Goal: Information Seeking & Learning: Learn about a topic

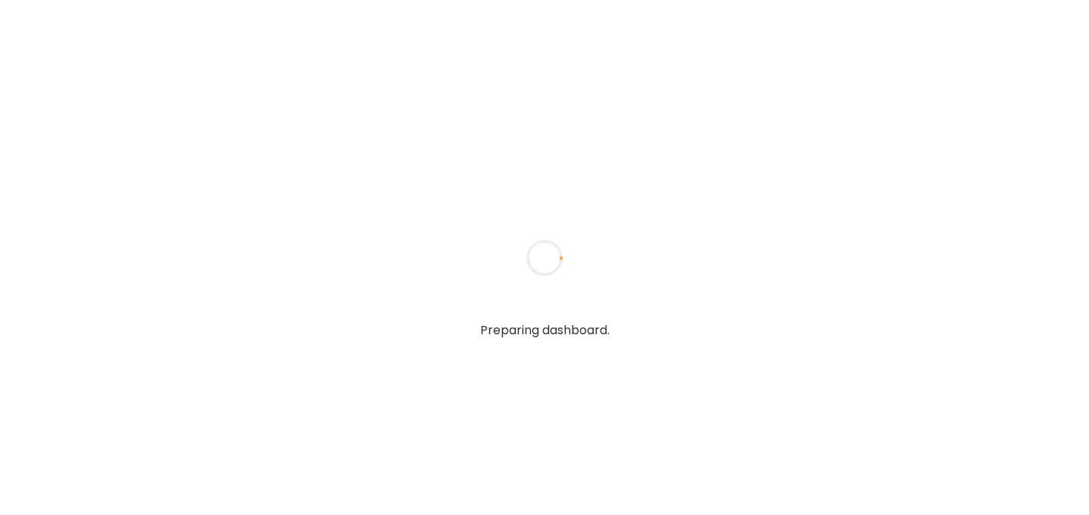
type input "**********"
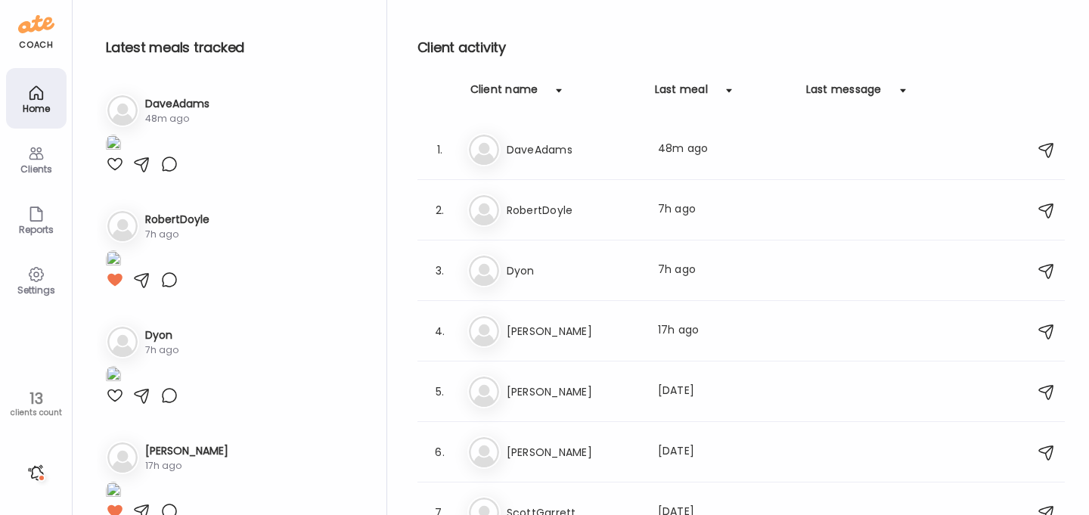
type input "**********"
click at [189, 104] on h3 "DaveAdams" at bounding box center [177, 104] width 64 height 16
click at [121, 155] on img at bounding box center [113, 145] width 15 height 20
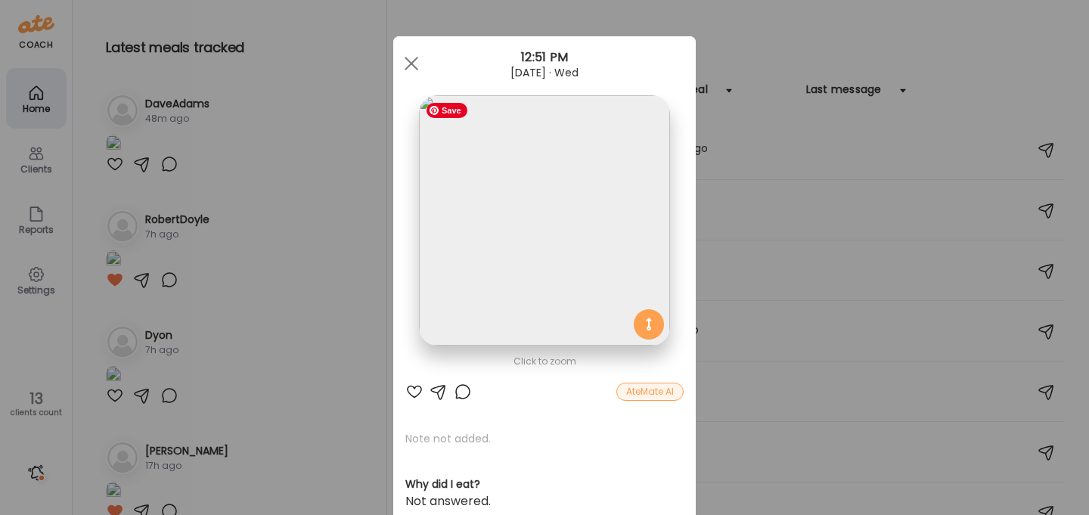
click at [601, 267] on img at bounding box center [544, 220] width 250 height 250
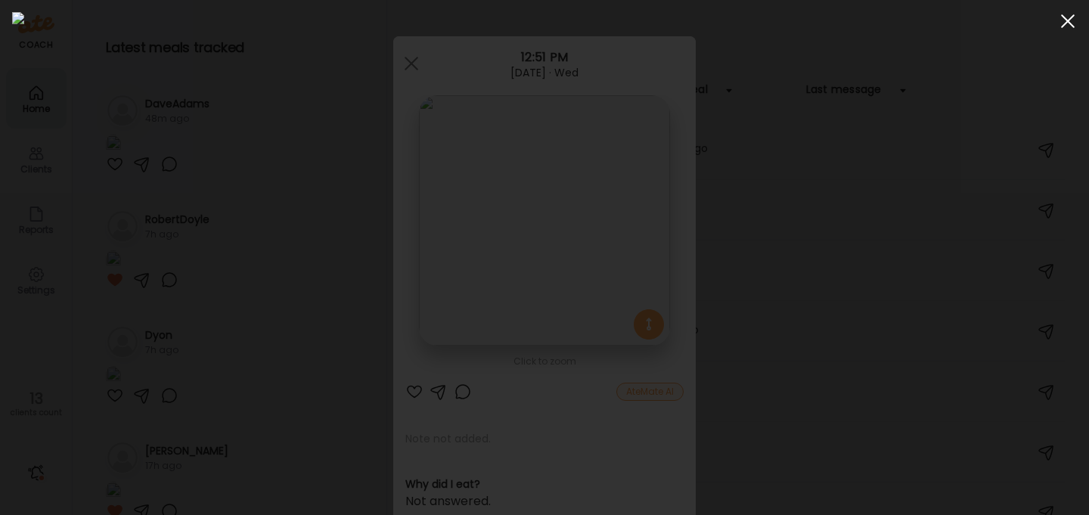
click at [1073, 21] on div at bounding box center [1067, 21] width 30 height 30
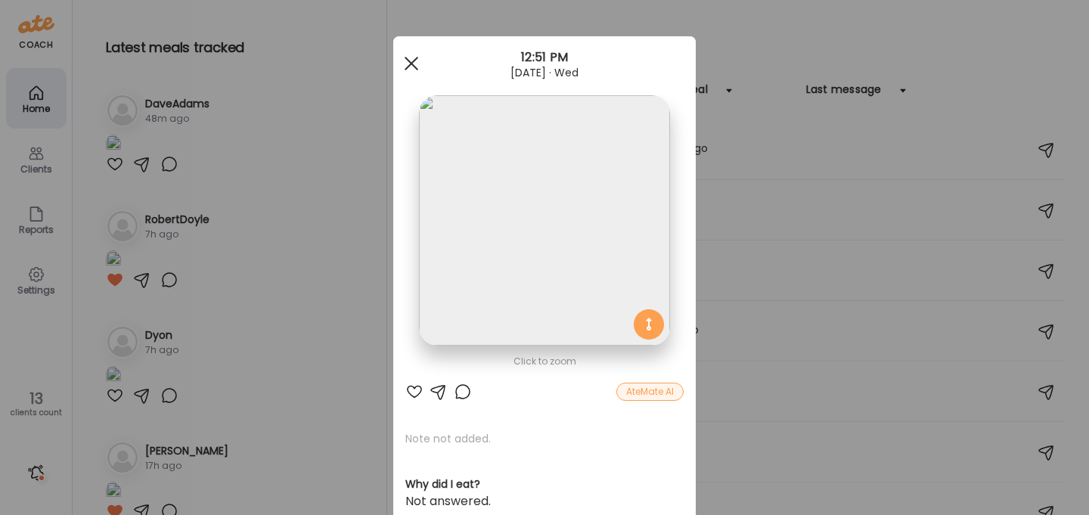
click at [413, 60] on span at bounding box center [411, 64] width 14 height 14
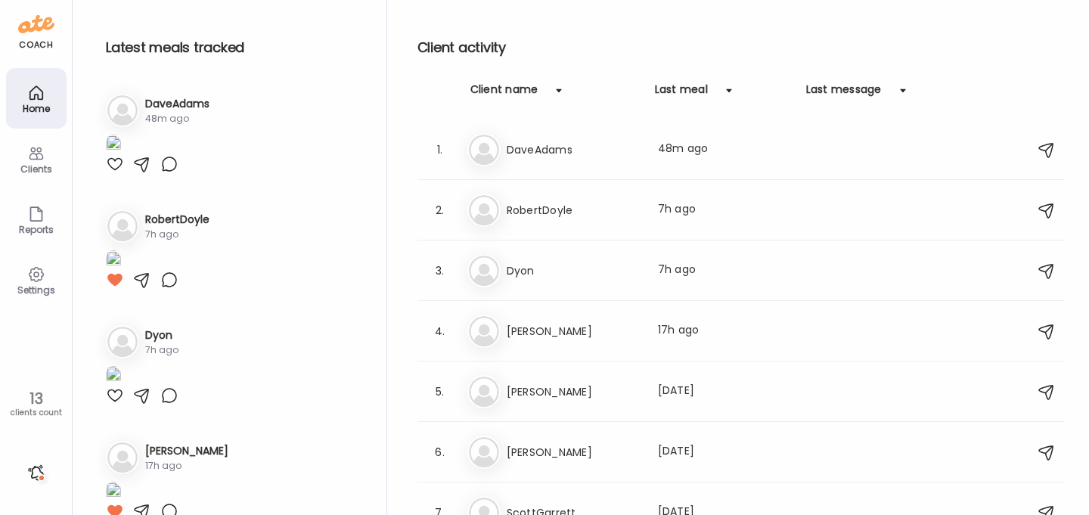
click at [36, 21] on img at bounding box center [36, 24] width 36 height 24
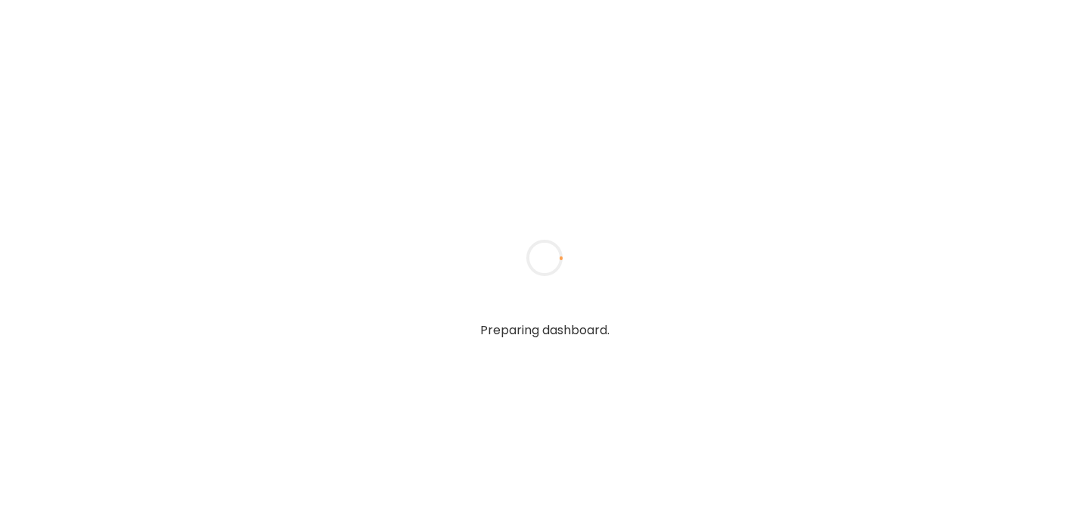
type input "**********"
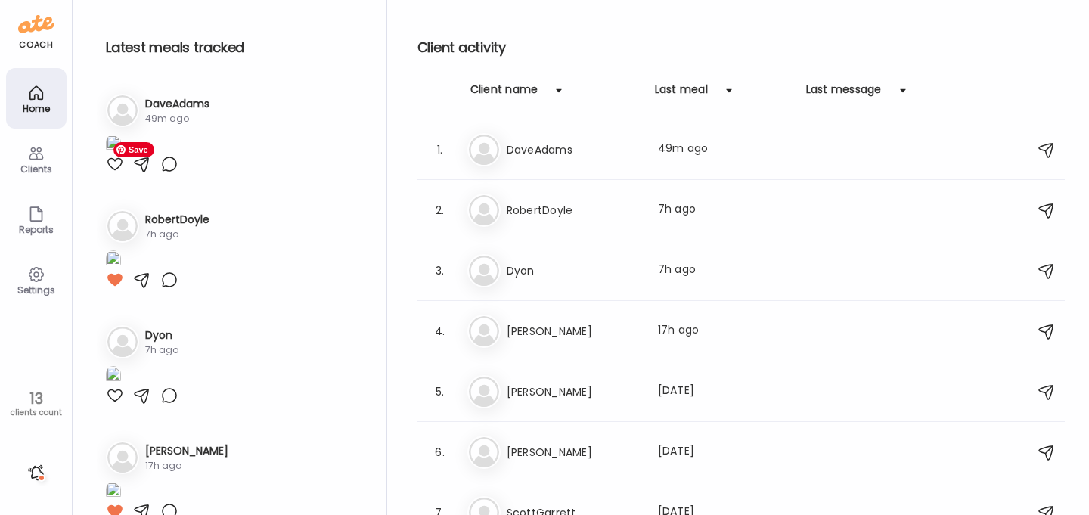
type input "**********"
click at [121, 155] on img at bounding box center [113, 145] width 15 height 20
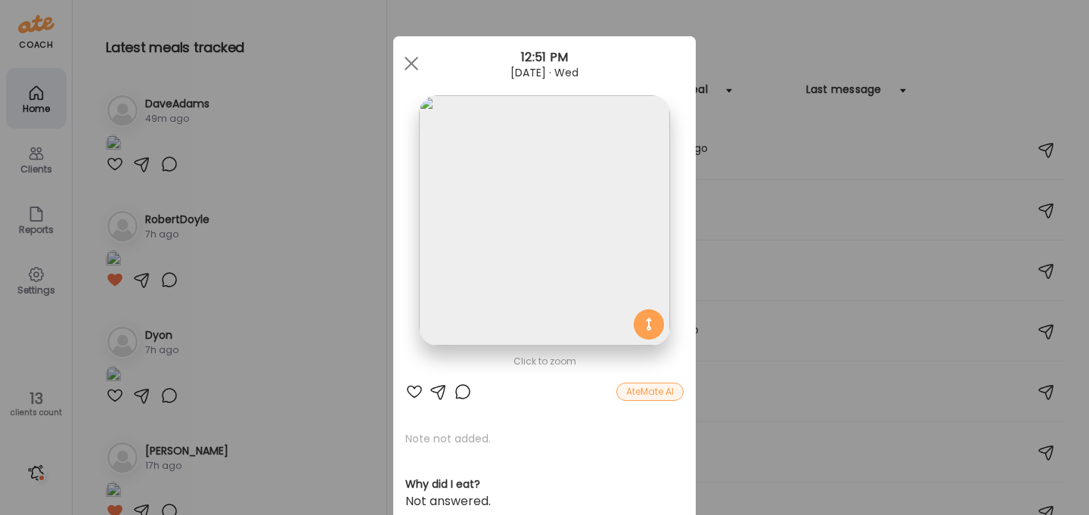
click at [654, 392] on div "AteMate AI" at bounding box center [649, 392] width 67 height 18
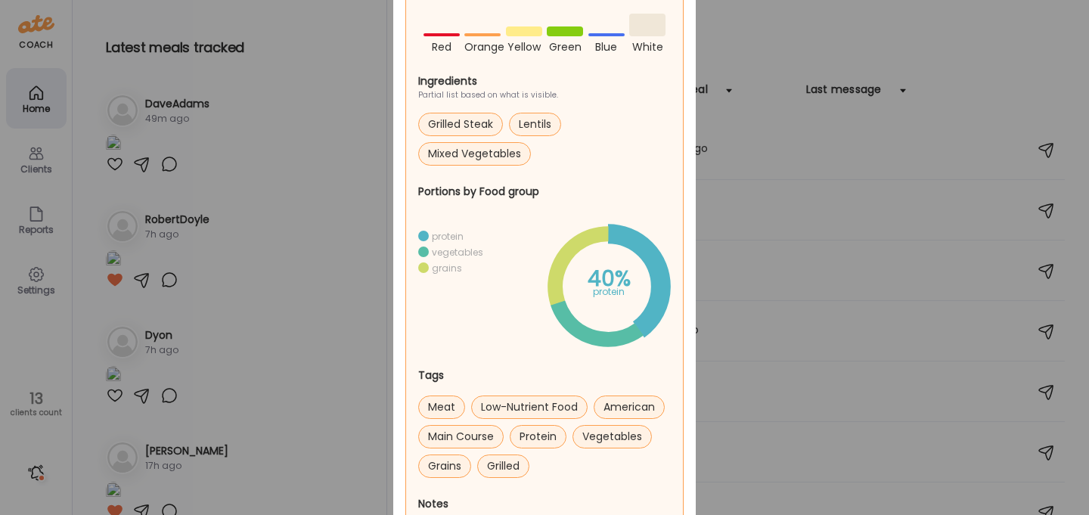
scroll to position [645, 0]
click at [574, 249] on circle at bounding box center [607, 284] width 133 height 133
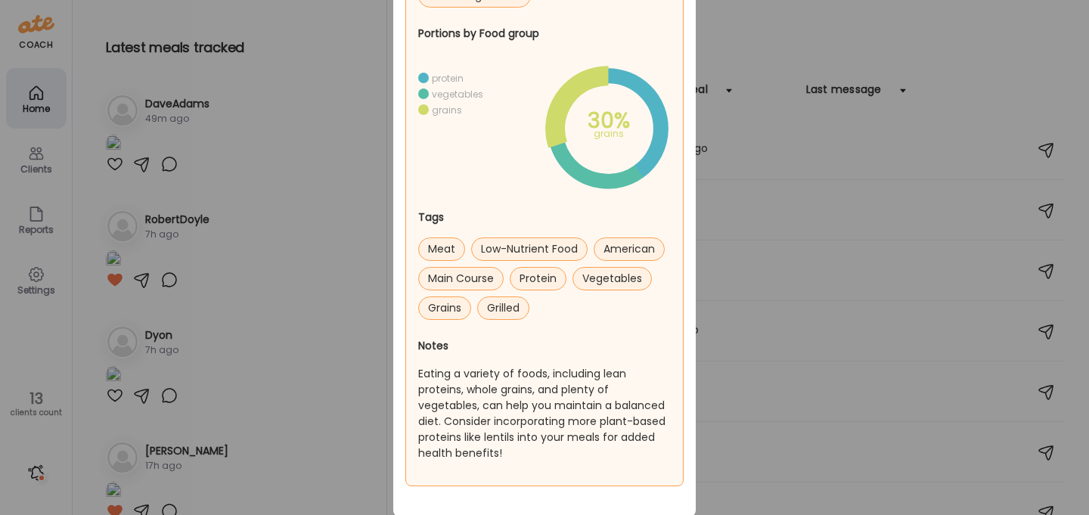
scroll to position [804, 0]
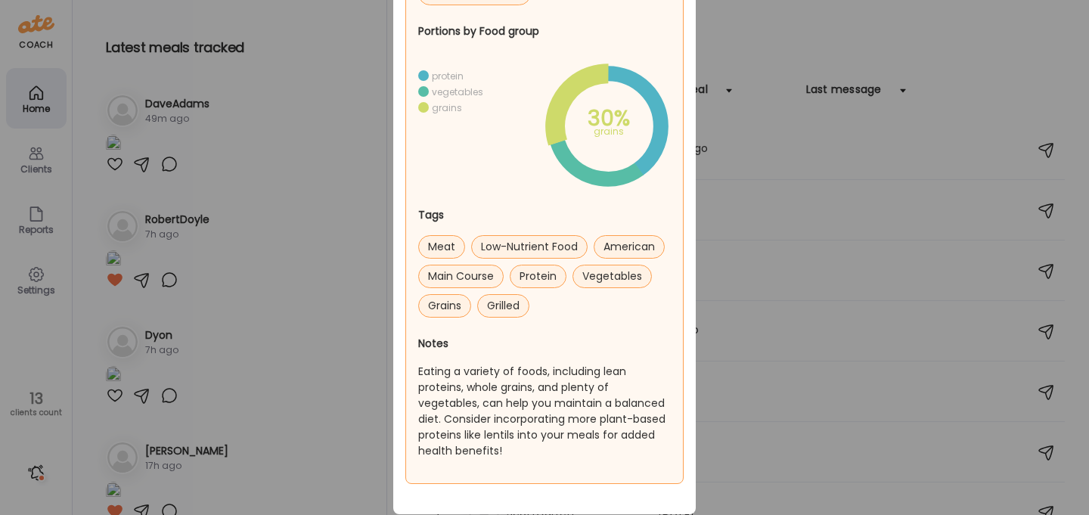
click at [788, 223] on div "Ate Coach Dashboard Wahoo! It’s official Take a moment to set up your Coach Pro…" at bounding box center [544, 257] width 1089 height 515
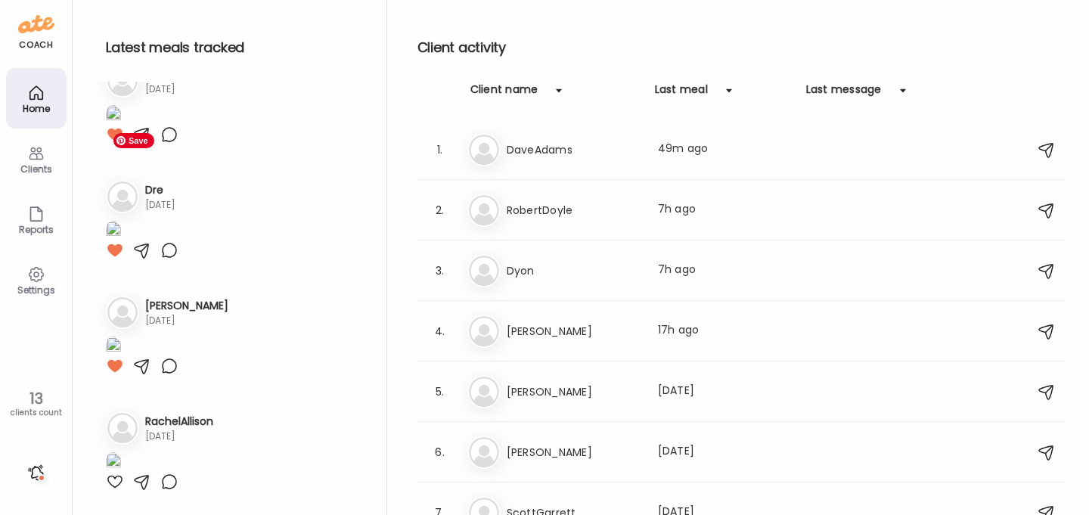
scroll to position [1101, 0]
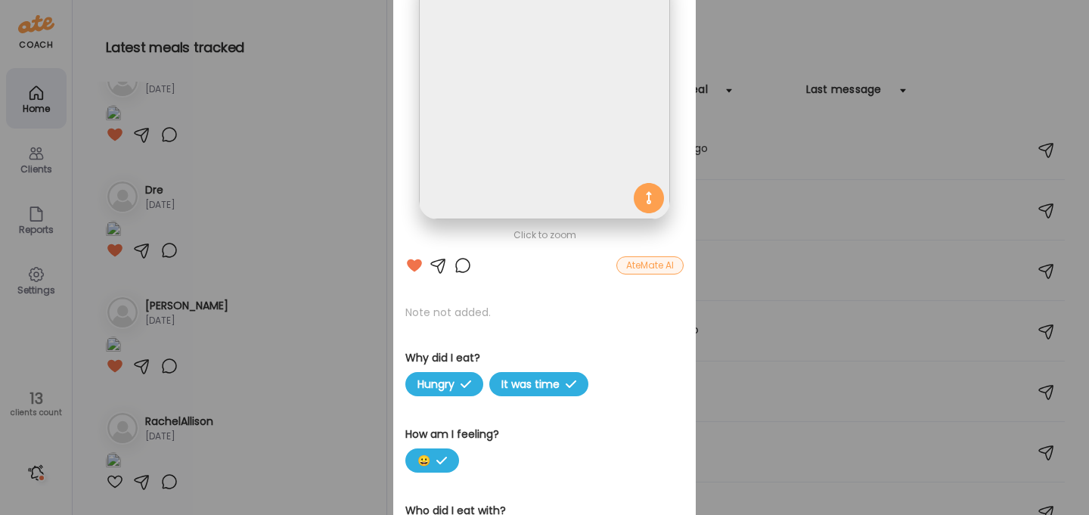
scroll to position [126, 0]
click at [655, 268] on div "AteMate AI" at bounding box center [649, 265] width 67 height 18
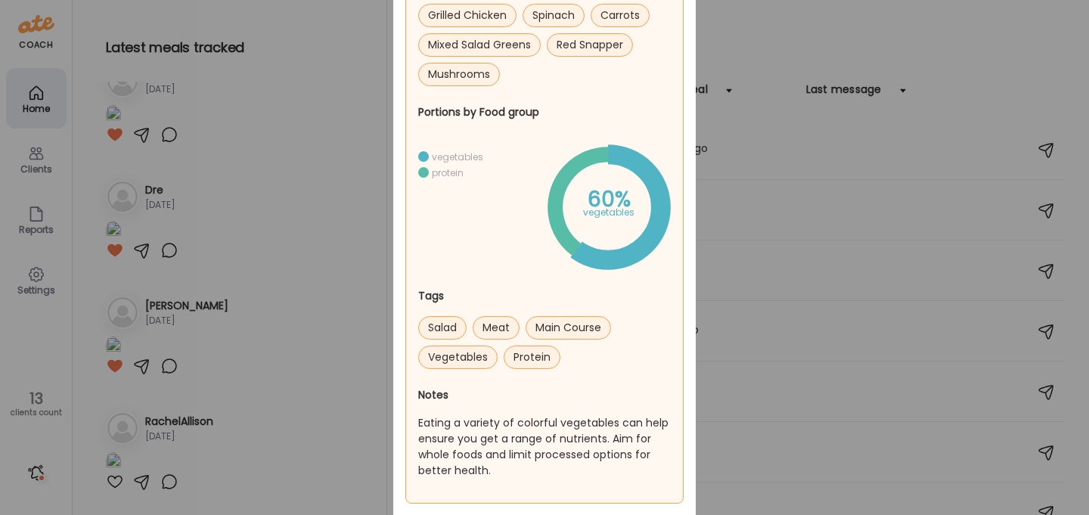
scroll to position [755, 0]
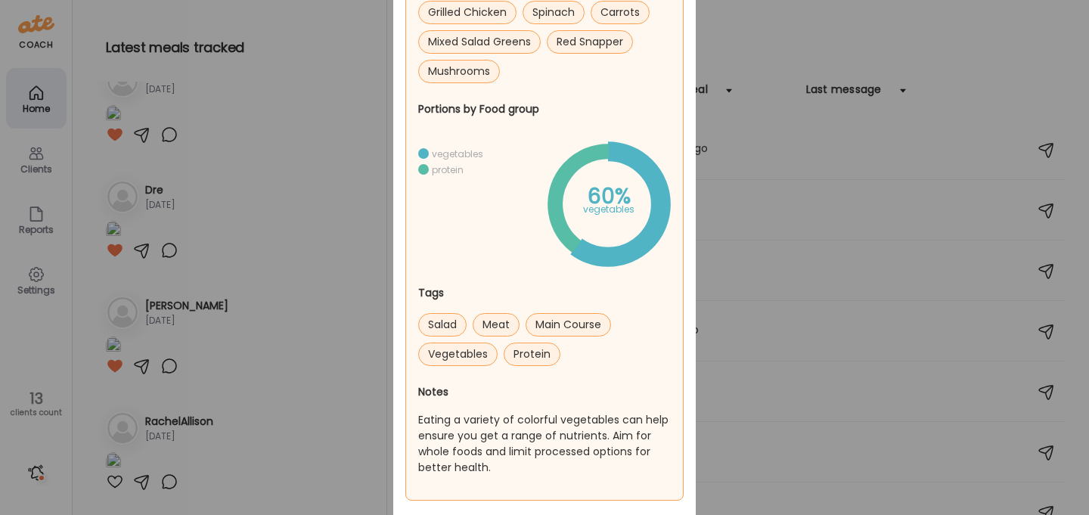
click at [338, 381] on div "Ate Coach Dashboard Wahoo! It’s official Take a moment to set up your Coach Pro…" at bounding box center [544, 257] width 1089 height 515
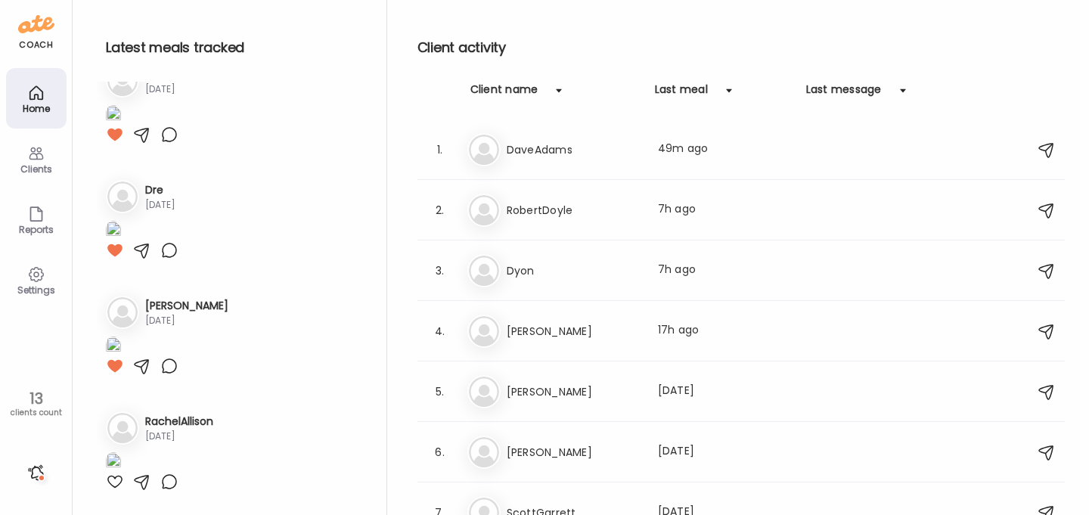
scroll to position [1427, 0]
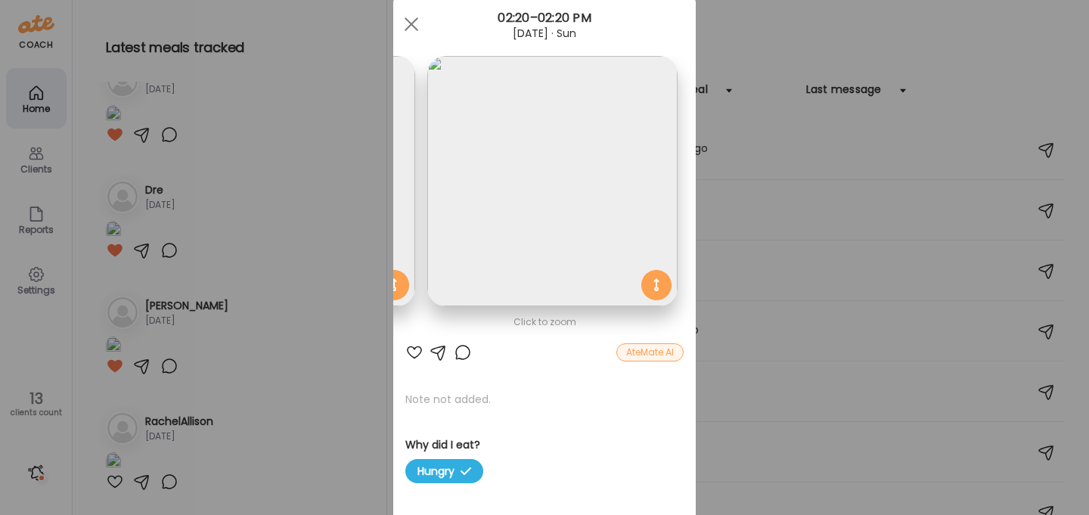
scroll to position [0, 0]
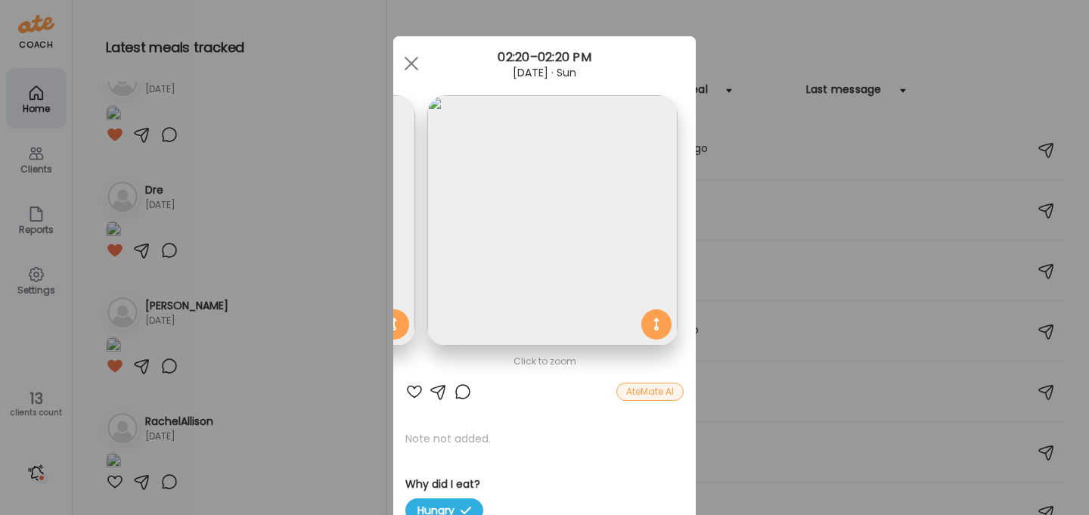
click at [650, 387] on div "AteMate AI" at bounding box center [649, 392] width 67 height 18
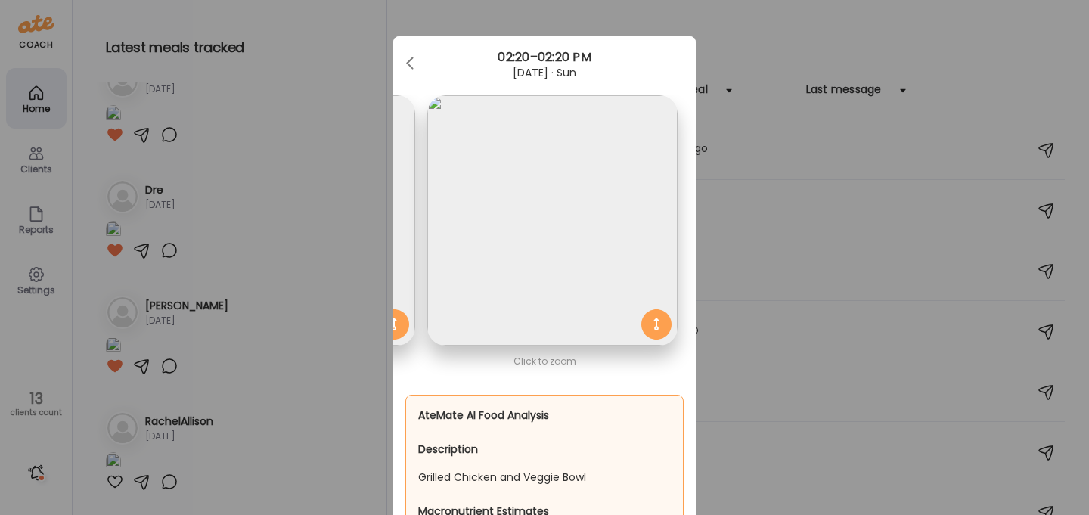
click at [250, 365] on div "Ate Coach Dashboard Wahoo! It’s official Take a moment to set up your Coach Pro…" at bounding box center [544, 257] width 1089 height 515
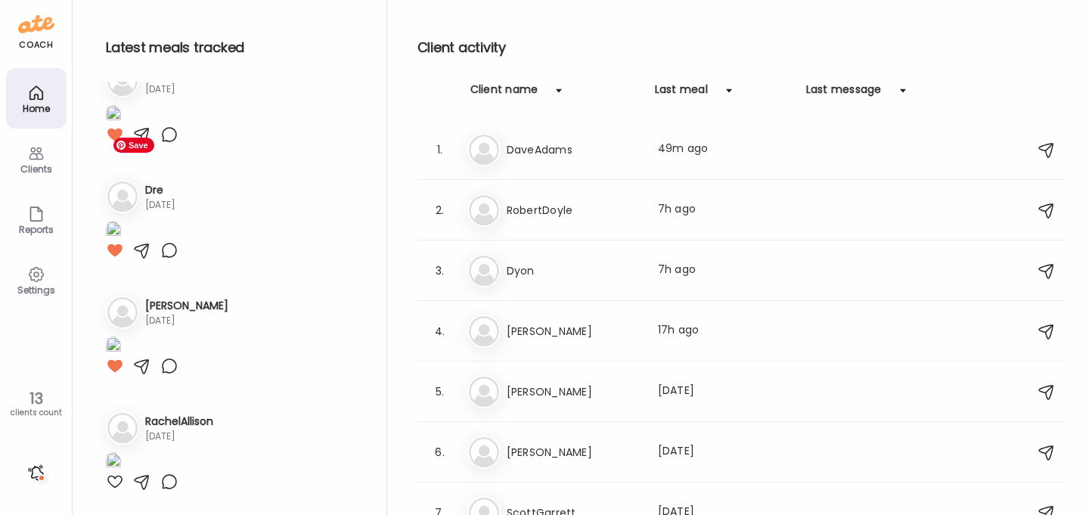
scroll to position [1435, 0]
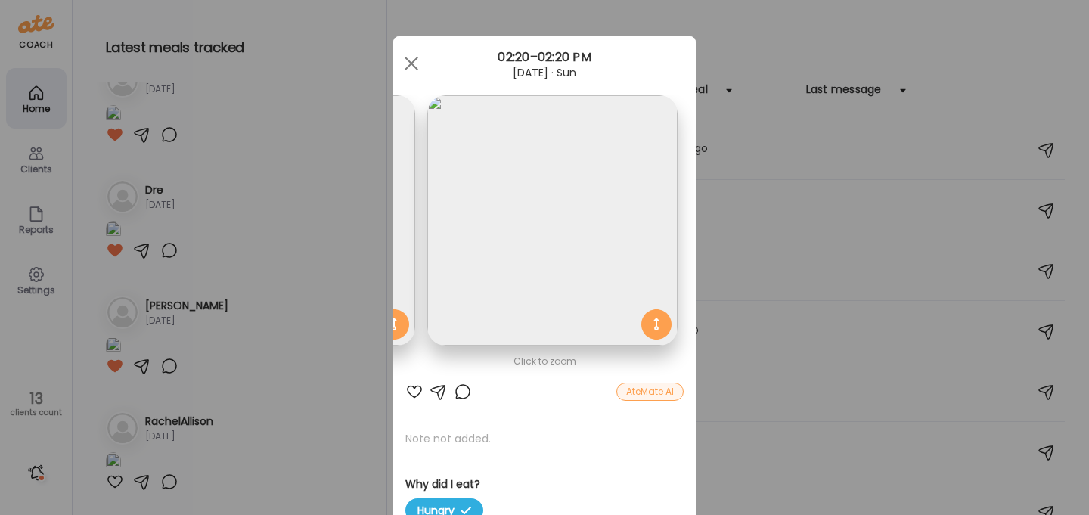
click at [275, 376] on div "Ate Coach Dashboard Wahoo! It’s official Take a moment to set up your Coach Pro…" at bounding box center [544, 257] width 1089 height 515
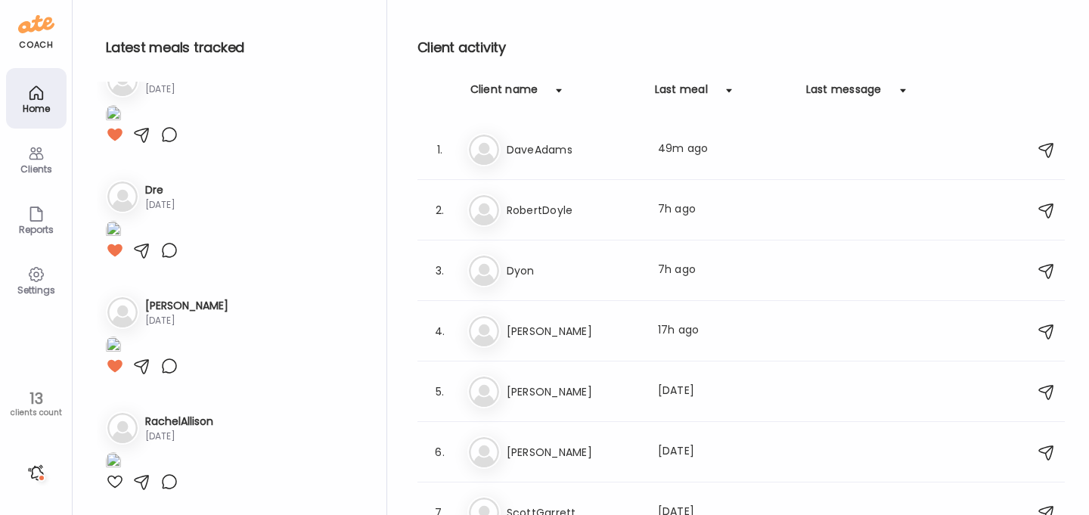
scroll to position [1661, 0]
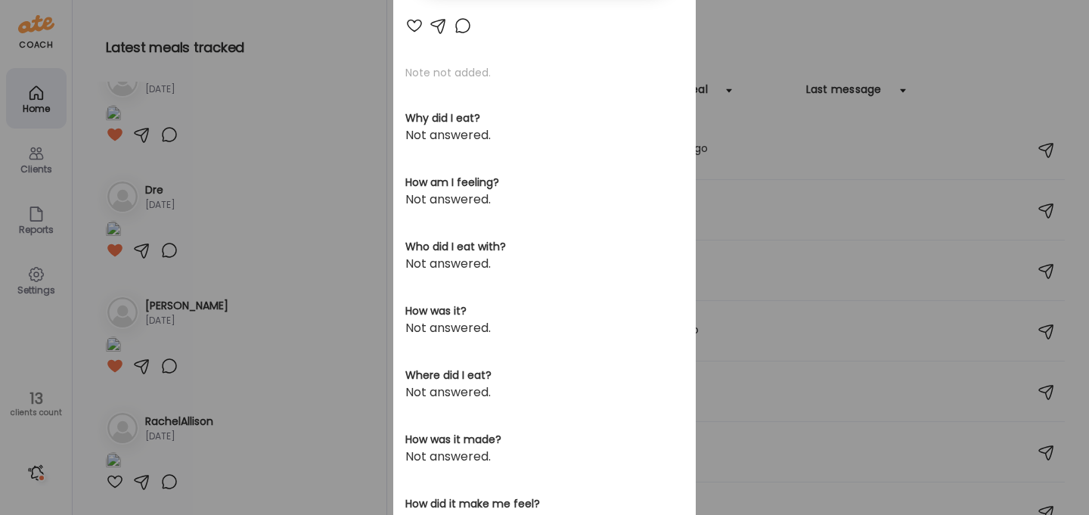
scroll to position [448, 0]
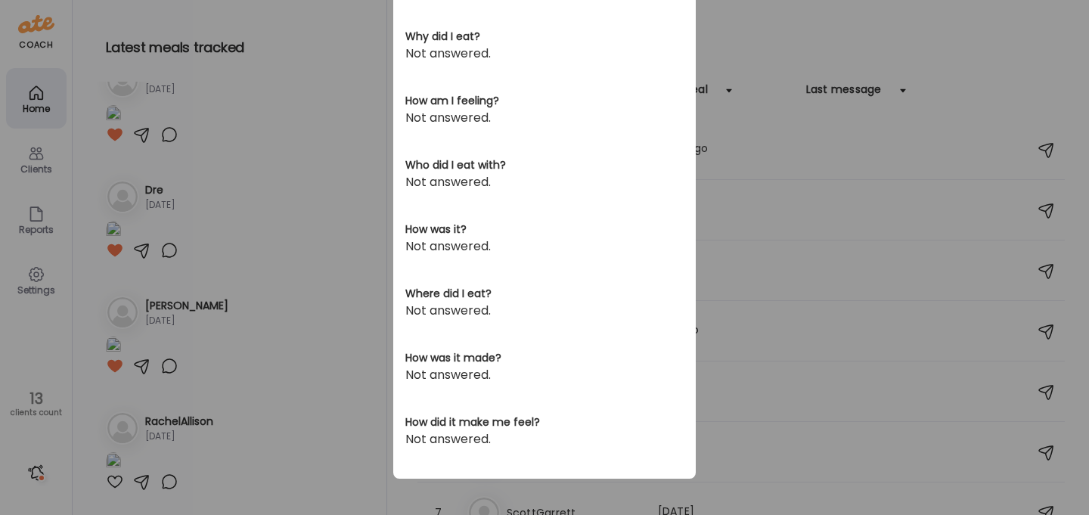
click at [336, 181] on div "Ate Coach Dashboard Wahoo! It’s official Take a moment to set up your Coach Pro…" at bounding box center [544, 257] width 1089 height 515
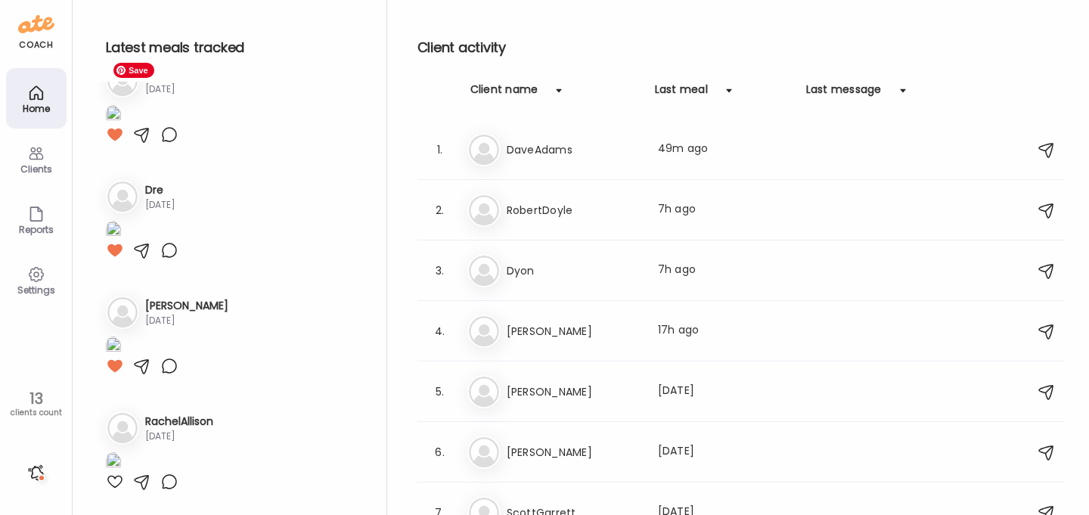
scroll to position [1453, 0]
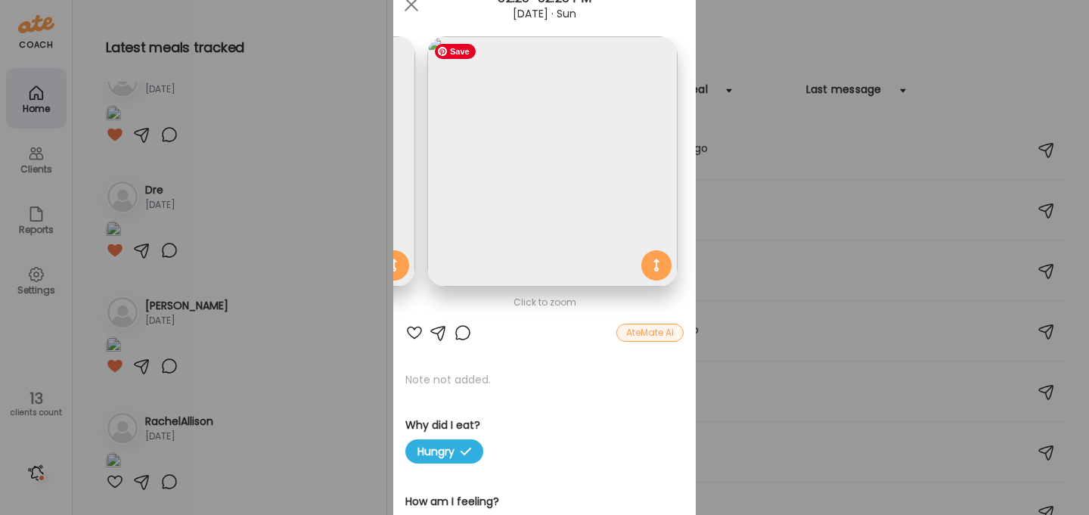
scroll to position [47, 0]
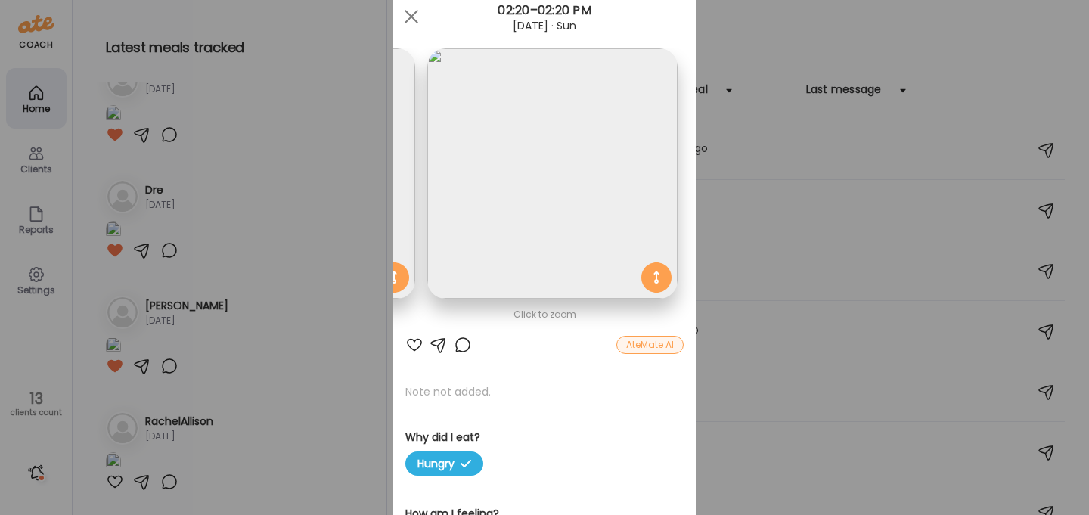
click at [657, 343] on div "AteMate AI" at bounding box center [649, 345] width 67 height 18
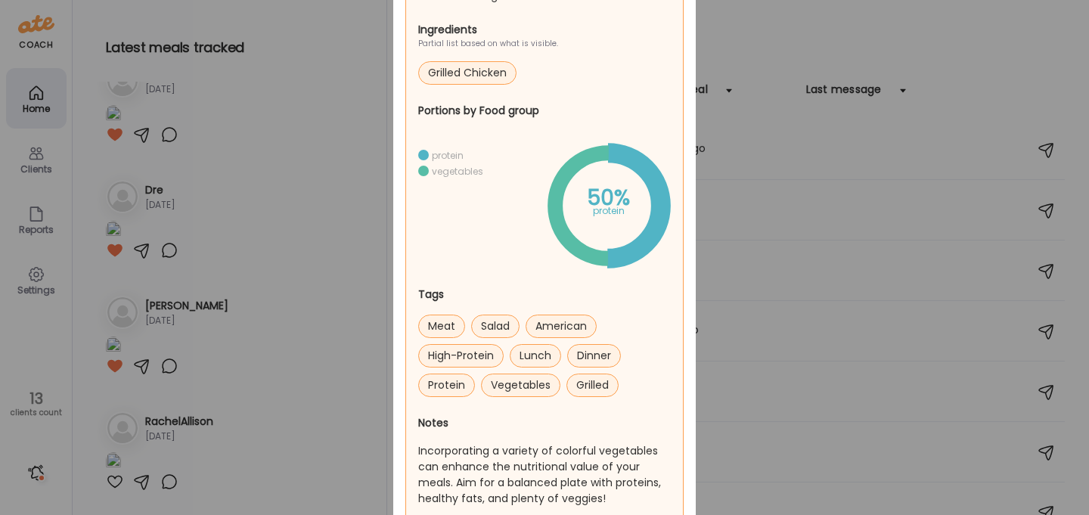
scroll to position [698, 0]
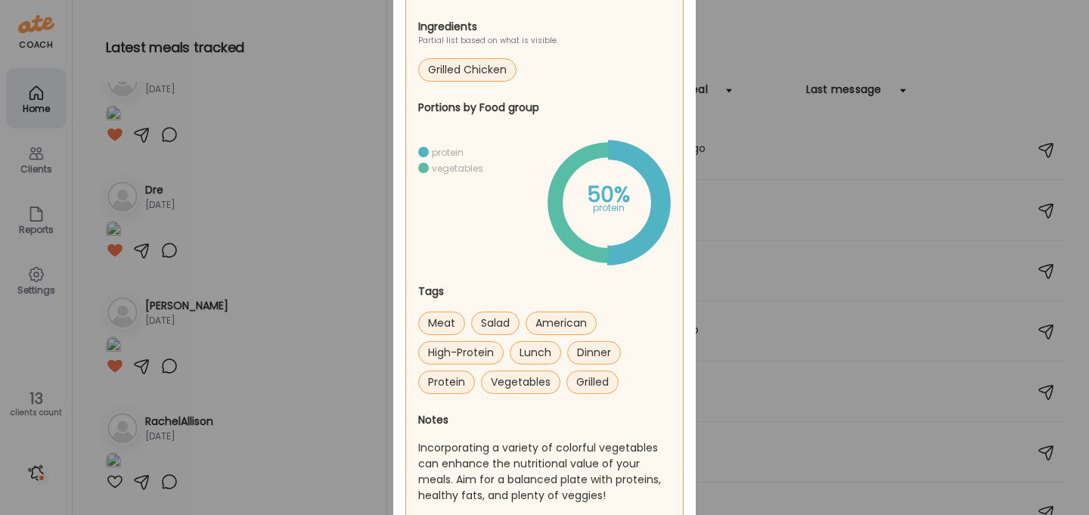
click at [578, 240] on circle at bounding box center [608, 203] width 106 height 106
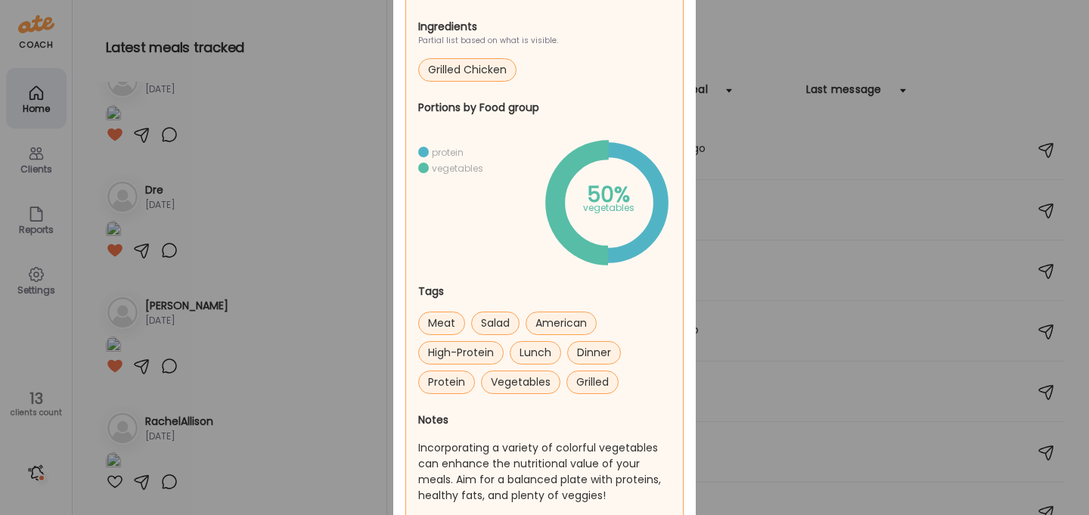
click at [309, 348] on div "Ate Coach Dashboard Wahoo! It’s official Take a moment to set up your Coach Pro…" at bounding box center [544, 257] width 1089 height 515
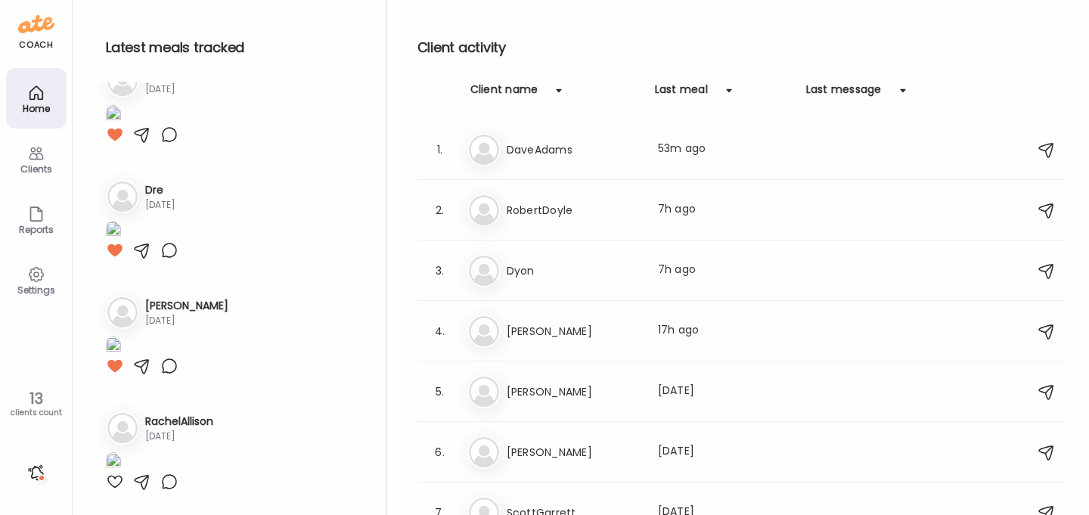
scroll to position [2379, 0]
click at [121, 10] on img at bounding box center [113, -1] width 15 height 20
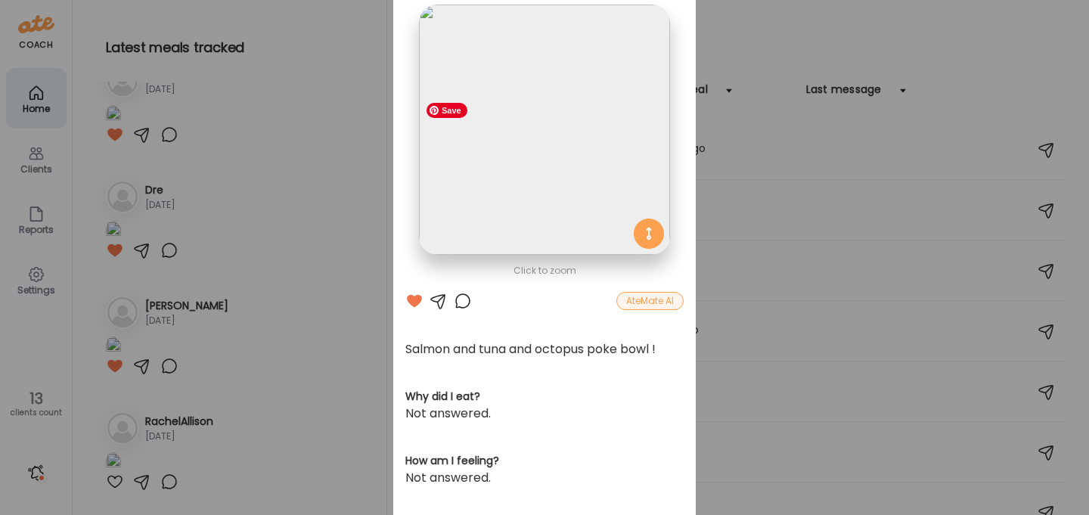
scroll to position [0, 0]
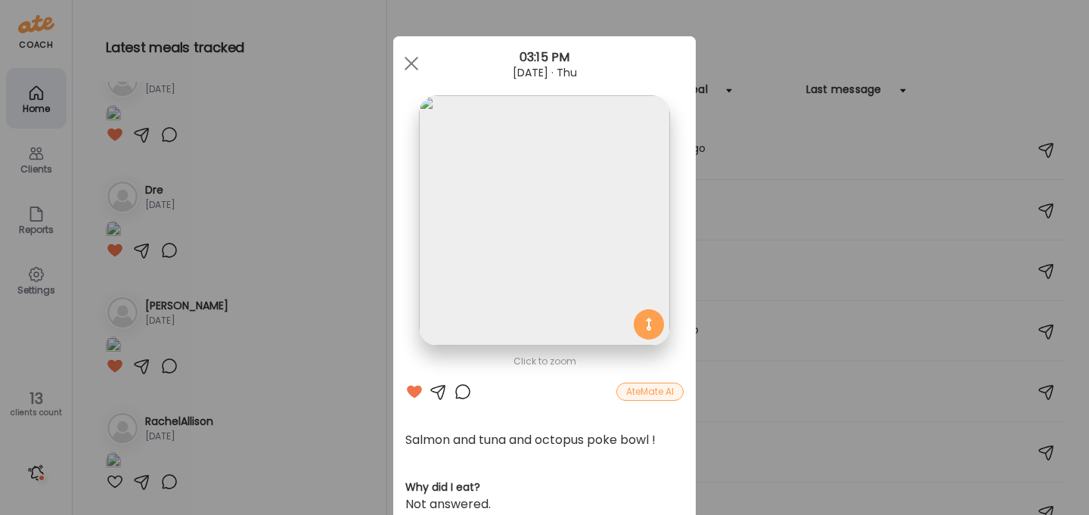
click at [657, 391] on div "AteMate AI" at bounding box center [649, 392] width 67 height 18
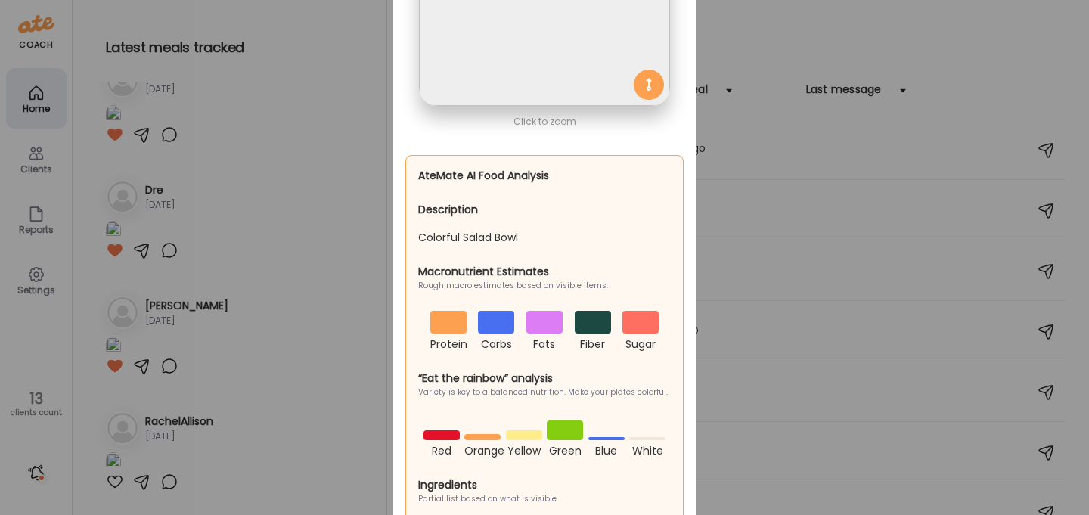
scroll to position [245, 0]
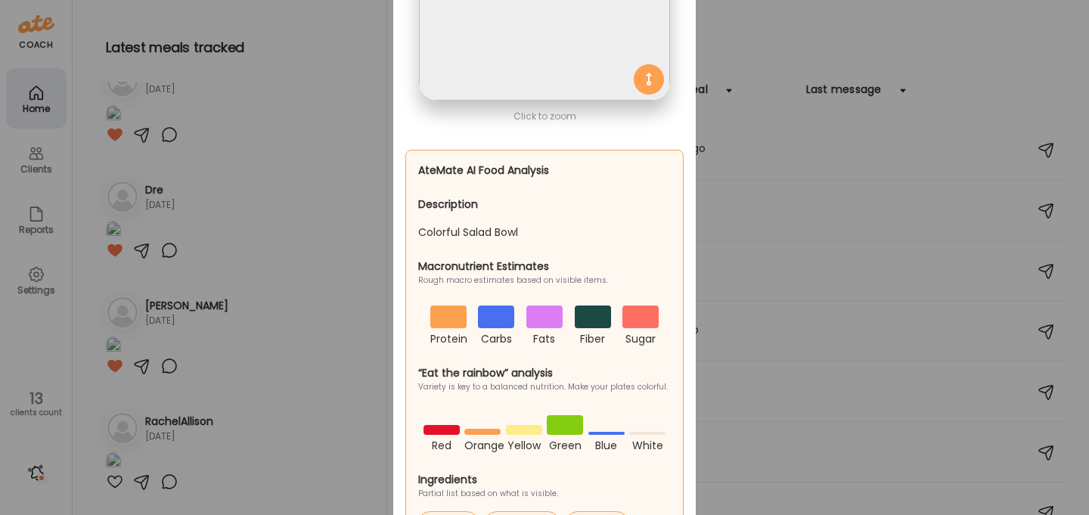
click at [387, 140] on div "Ate Coach Dashboard Wahoo! It’s official Take a moment to set up your Coach Pro…" at bounding box center [544, 257] width 1089 height 515
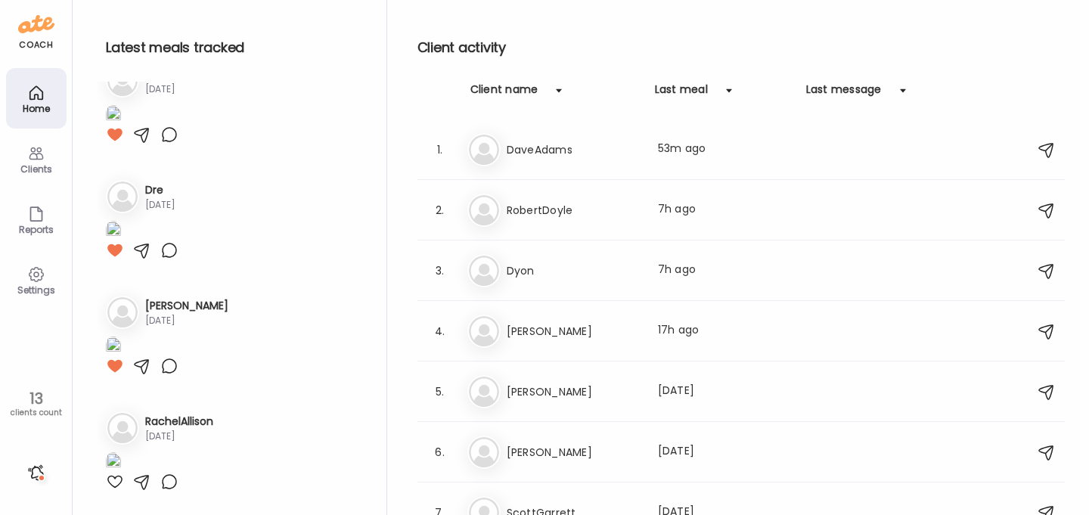
click at [27, 158] on icon at bounding box center [36, 153] width 18 height 18
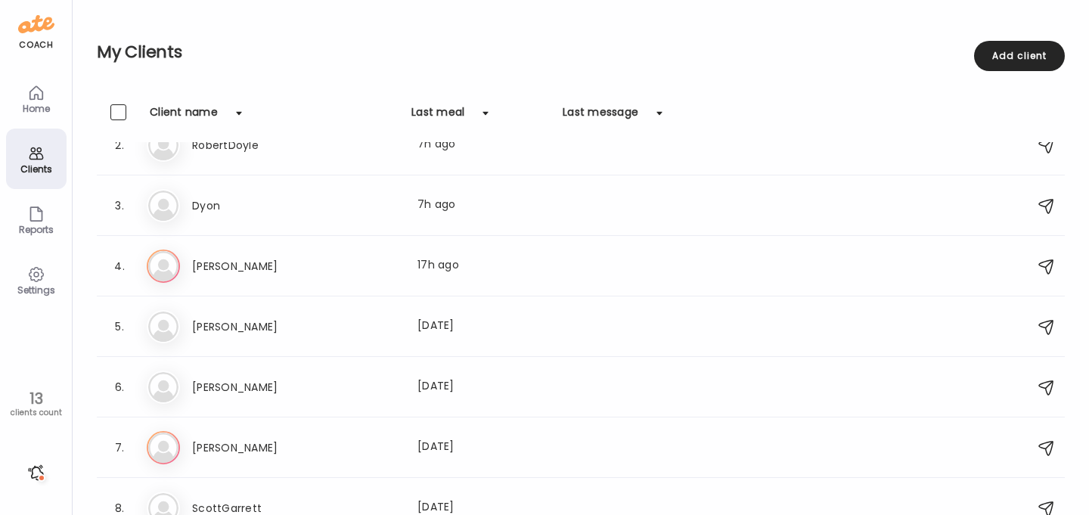
scroll to position [0, 0]
